Goal: Find specific page/section: Find specific page/section

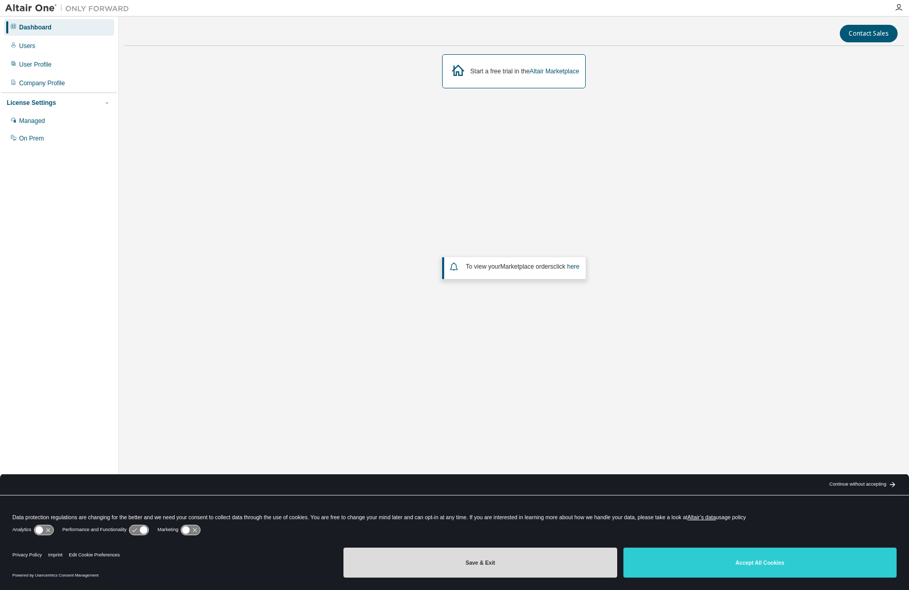
click at [550, 546] on div "Save & Exit Accept All Cookies" at bounding box center [619, 563] width 553 height 40
click at [548, 562] on button "Save & Exit" at bounding box center [479, 563] width 273 height 30
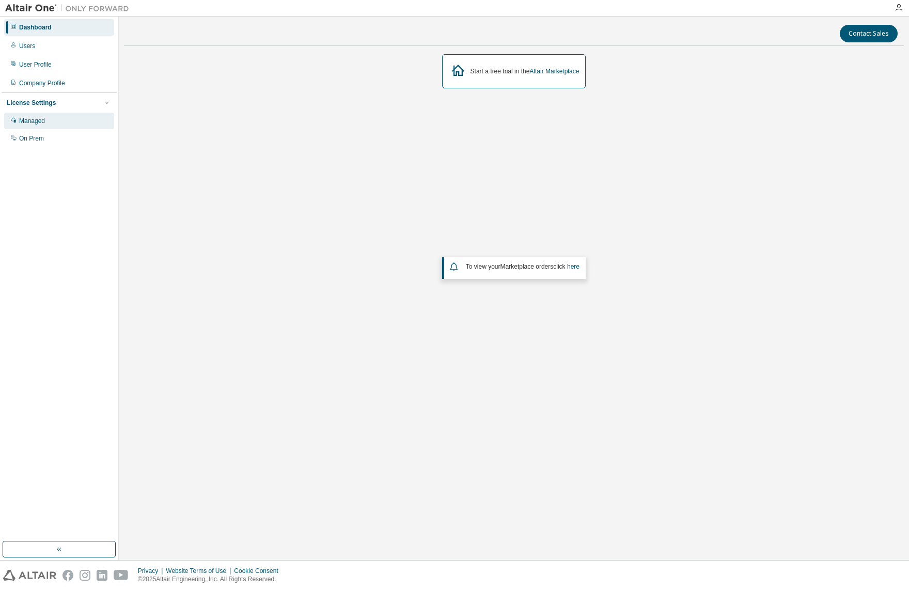
click at [29, 121] on div "Managed" at bounding box center [32, 121] width 26 height 8
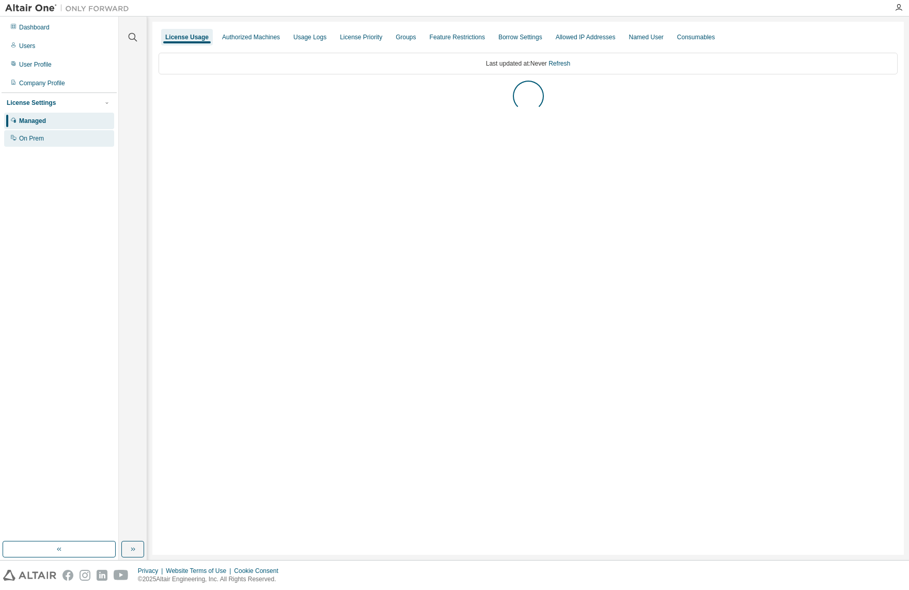
click at [27, 142] on div "On Prem" at bounding box center [31, 138] width 25 height 8
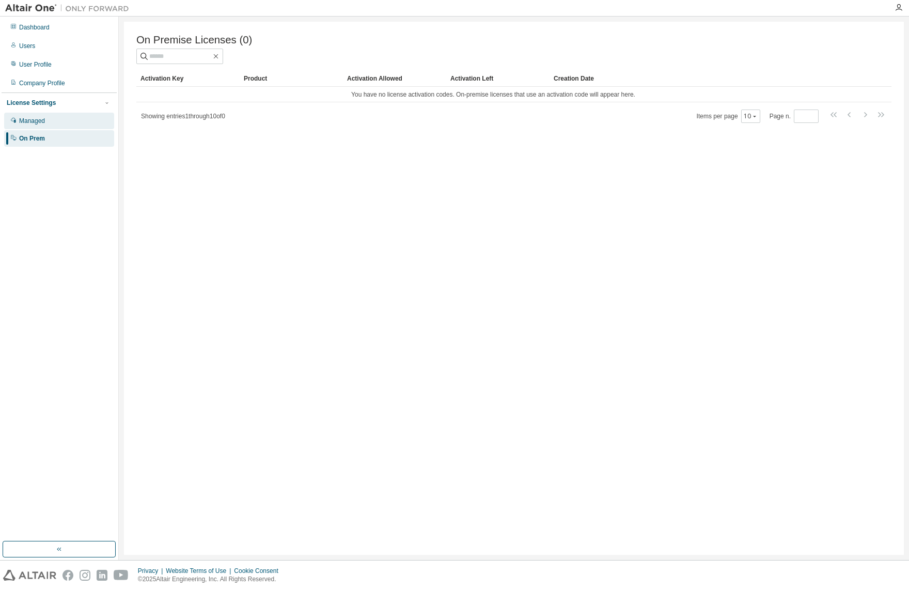
click at [33, 118] on div "Managed" at bounding box center [32, 121] width 26 height 8
